Goal: Information Seeking & Learning: Learn about a topic

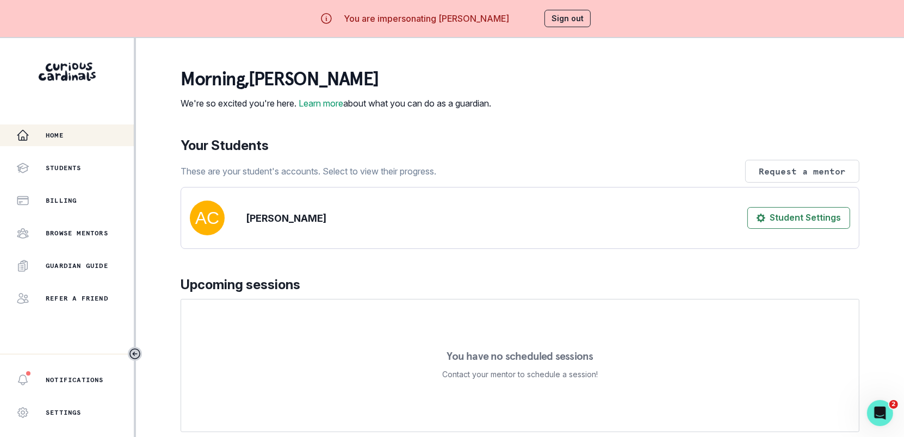
scroll to position [133, 0]
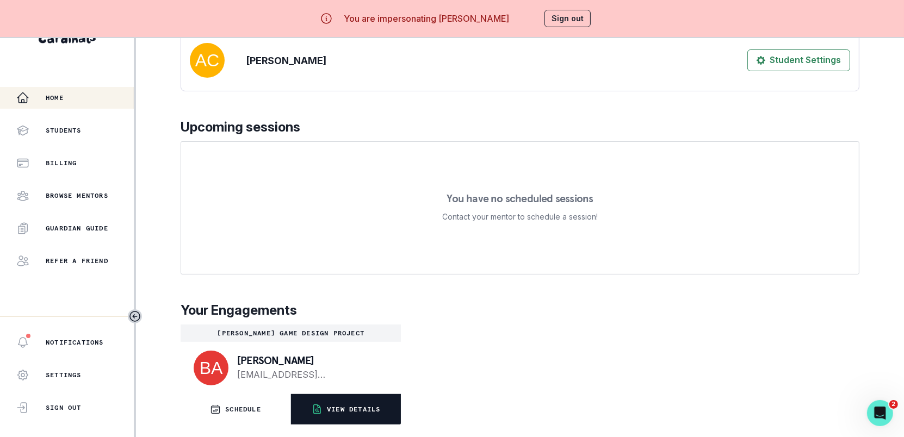
click at [343, 400] on button "VIEW DETAILS" at bounding box center [346, 409] width 110 height 30
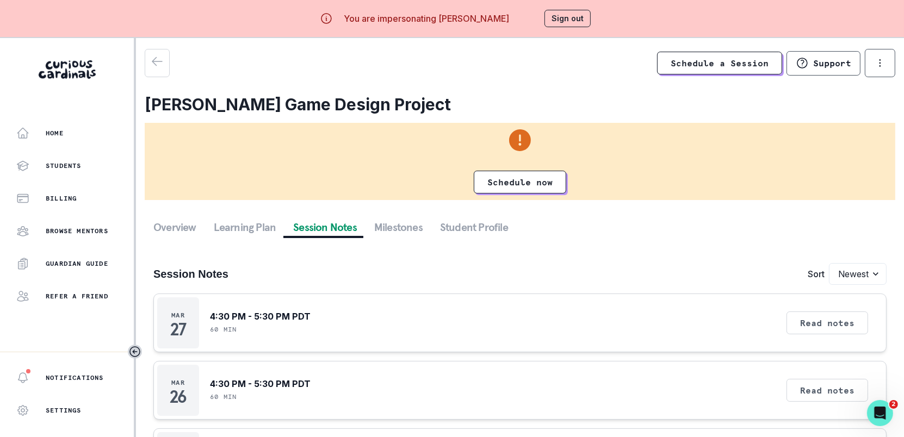
click at [309, 231] on button "Session Notes" at bounding box center [324, 227] width 81 height 20
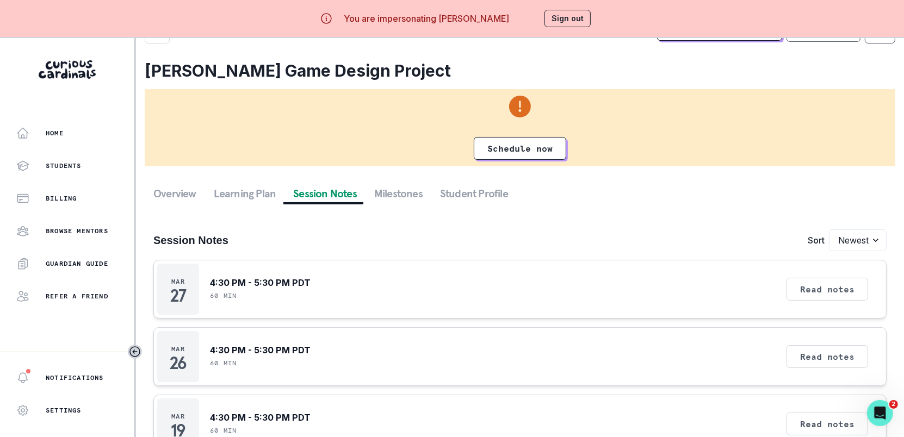
scroll to position [38, 0]
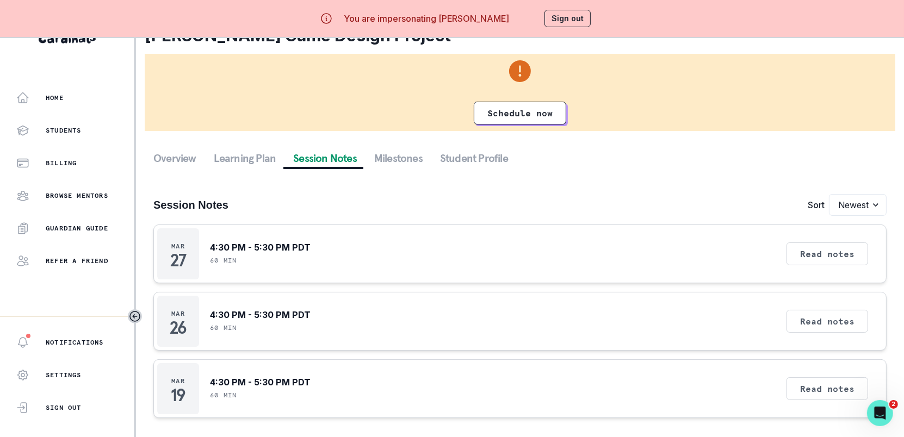
click at [803, 264] on div "Read notes" at bounding box center [826, 253] width 89 height 51
click at [813, 258] on button "Read notes" at bounding box center [827, 254] width 82 height 23
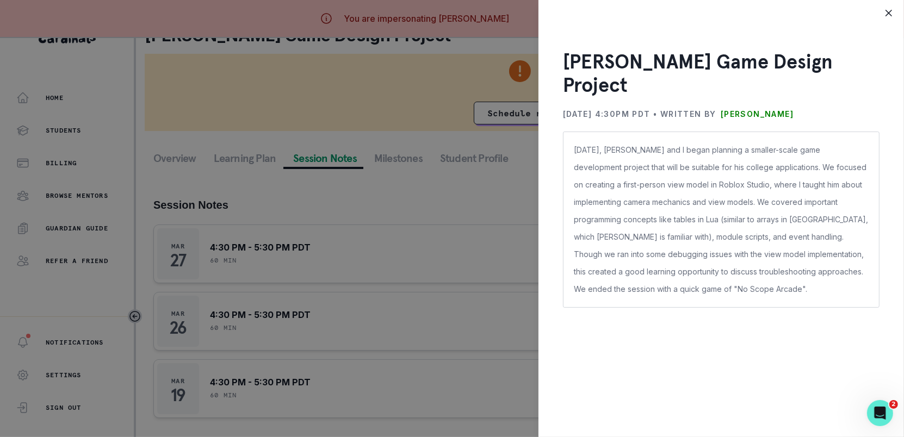
click at [525, 229] on div "[PERSON_NAME] Game Design Project [DATE] 4:30PM PDT • Written by [PERSON_NAME] …" at bounding box center [452, 218] width 904 height 437
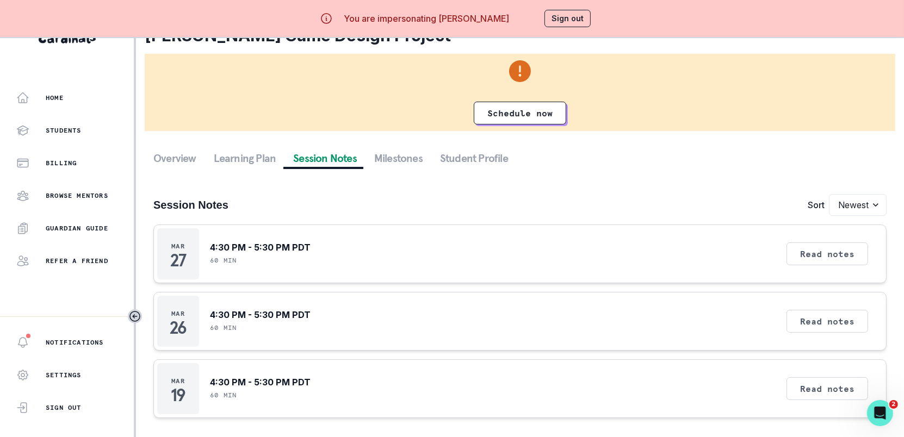
click at [551, 14] on button "Sign out" at bounding box center [567, 18] width 46 height 17
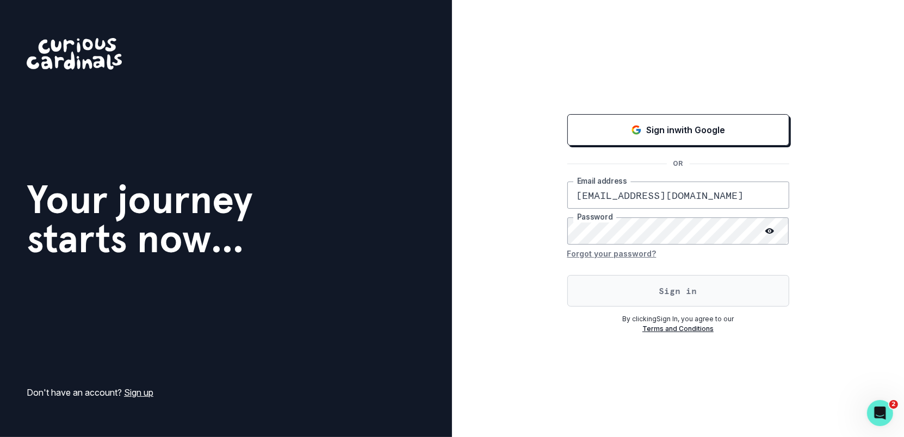
click at [628, 285] on button "Sign in" at bounding box center [678, 291] width 222 height 32
